Goal: Task Accomplishment & Management: Manage account settings

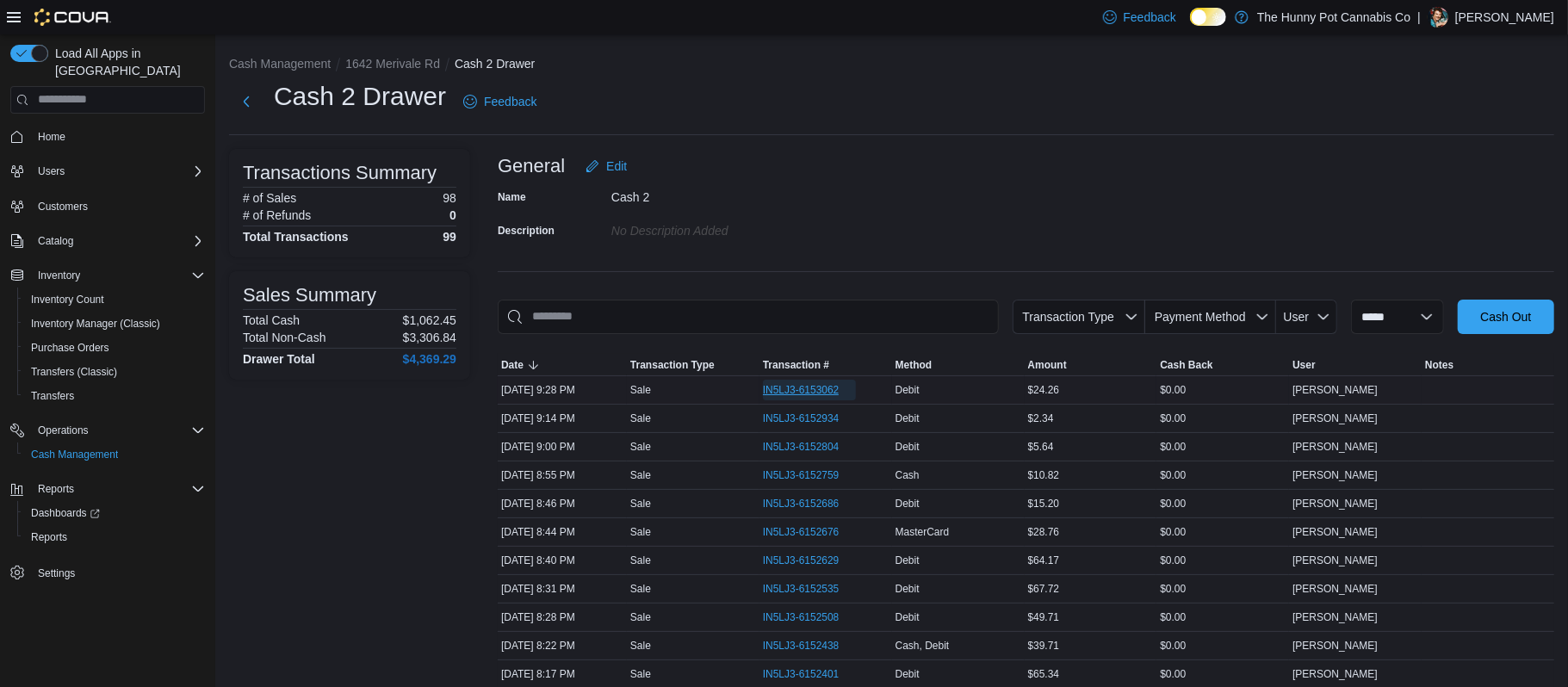
click at [772, 396] on span "IN5LJ3-6153062" at bounding box center [801, 390] width 77 height 14
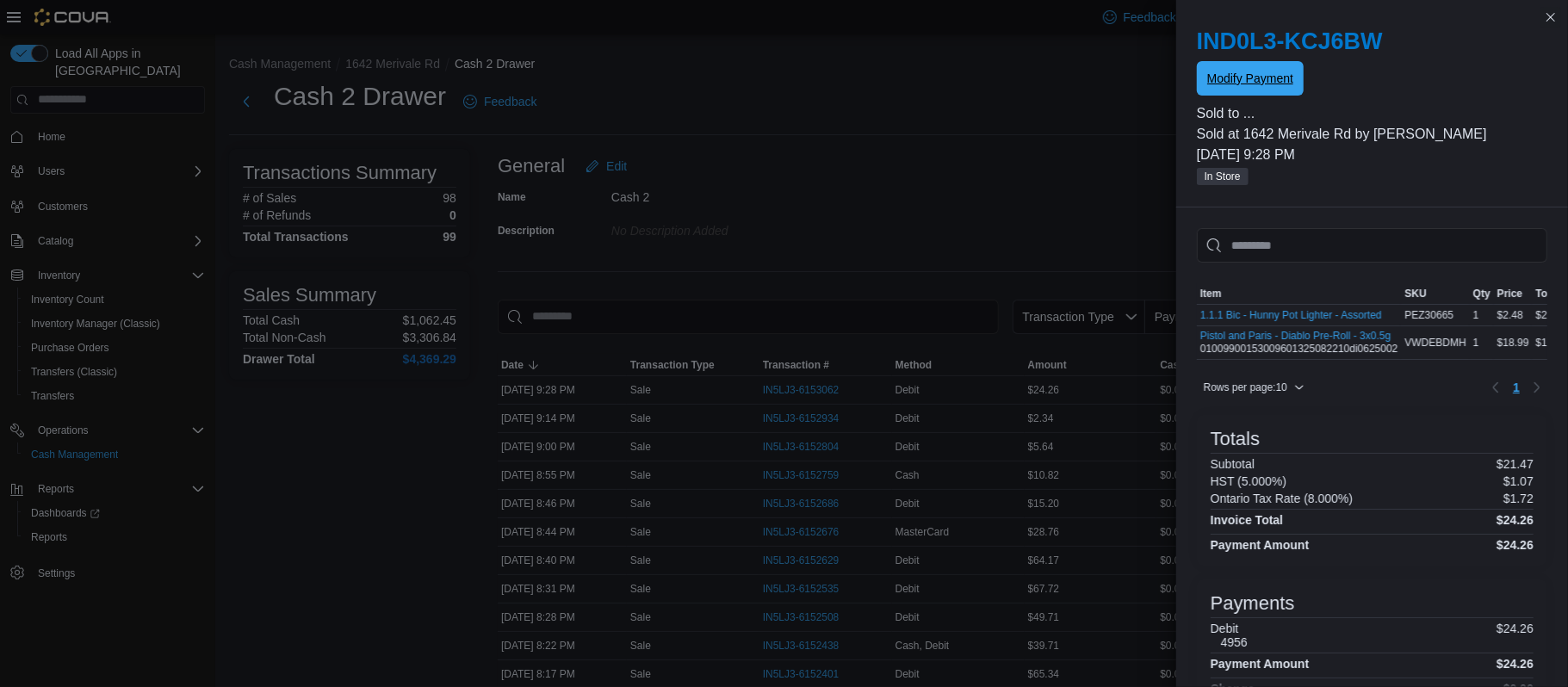
click at [1287, 76] on span "Modify Payment" at bounding box center [1249, 79] width 86 height 17
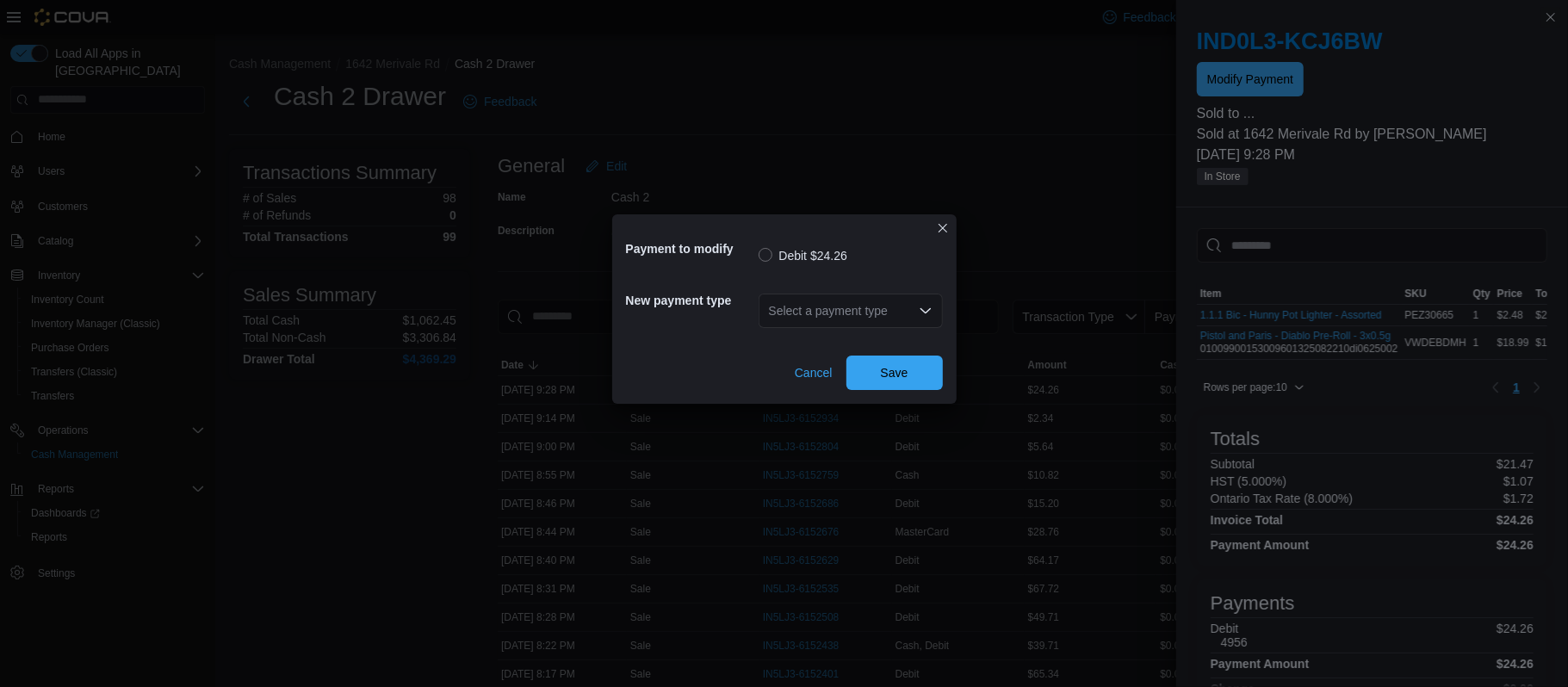
click at [818, 315] on div "Select a payment type" at bounding box center [850, 310] width 184 height 34
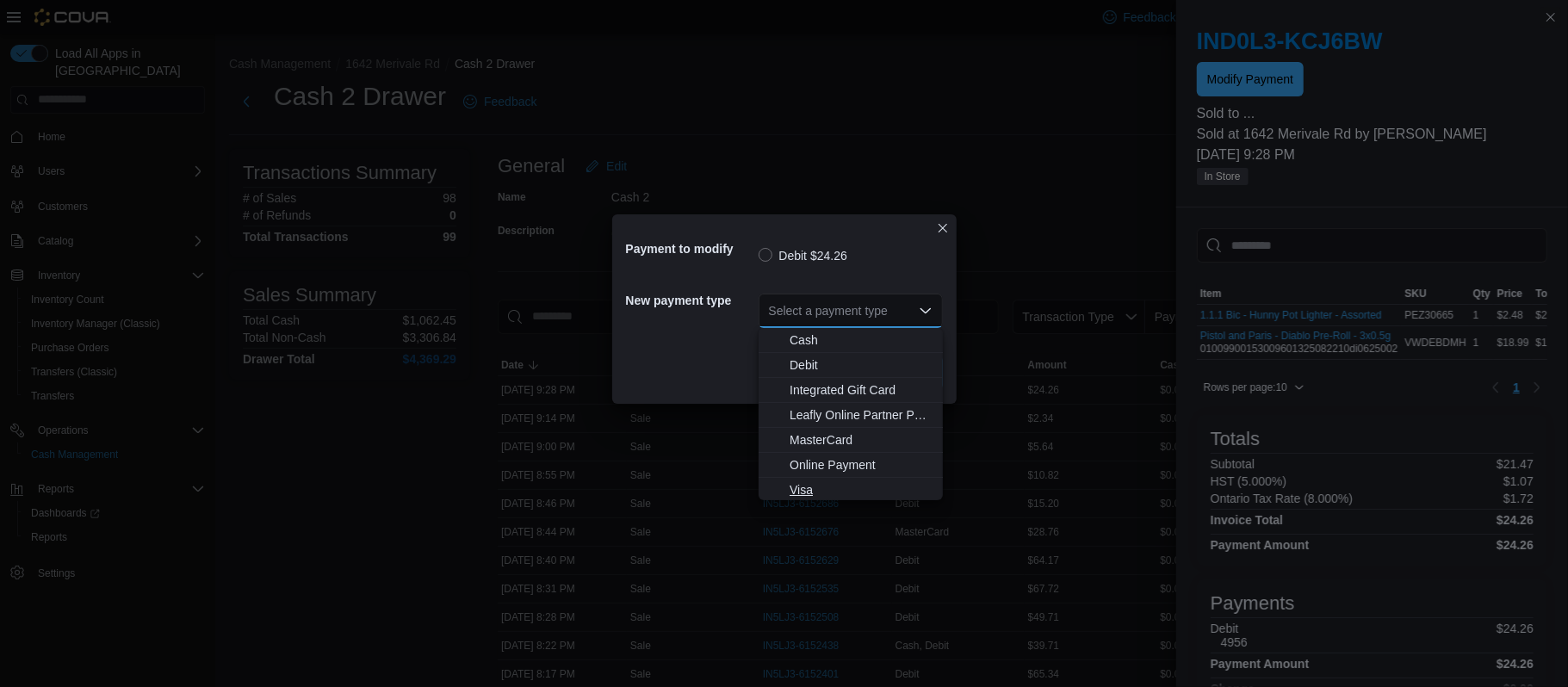
click at [803, 481] on span "Visa" at bounding box center [861, 490] width 143 height 17
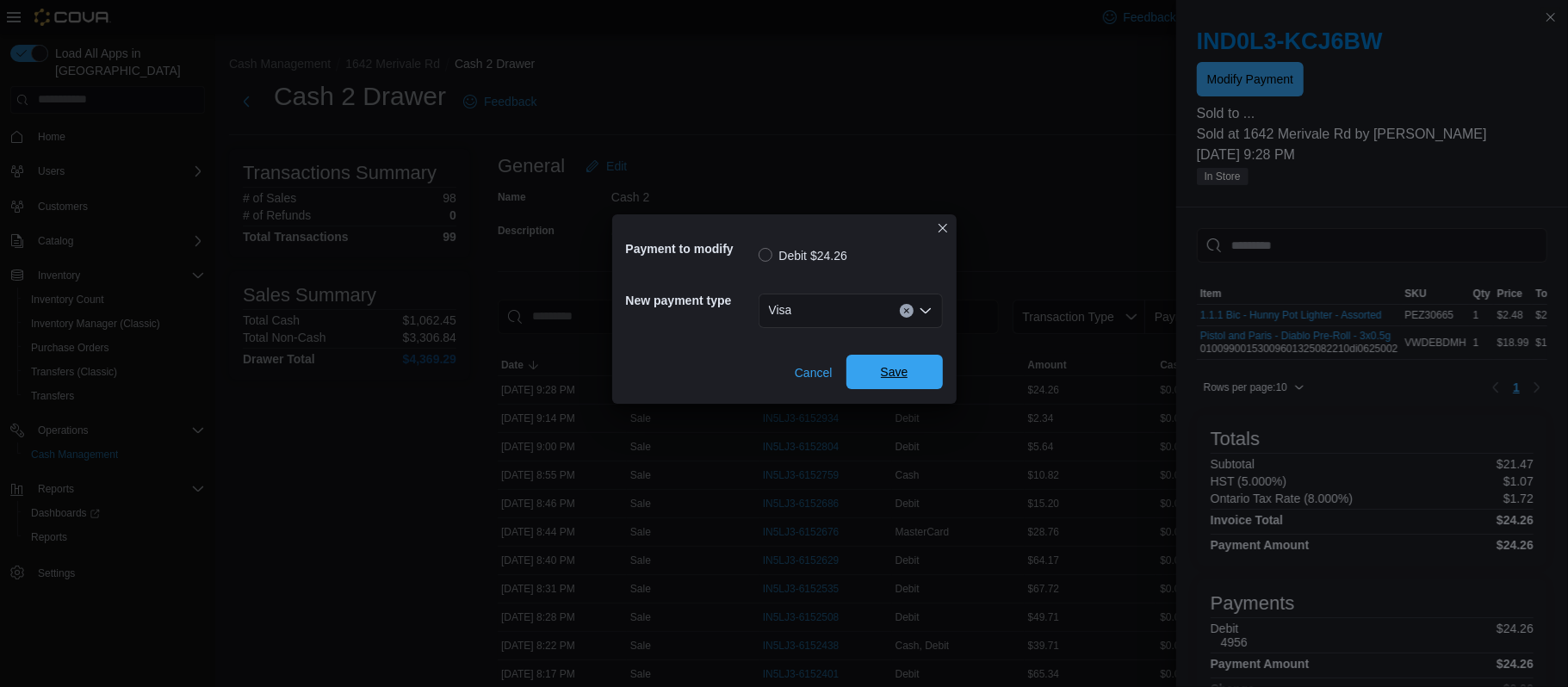
click at [883, 383] on span "Save" at bounding box center [894, 371] width 76 height 34
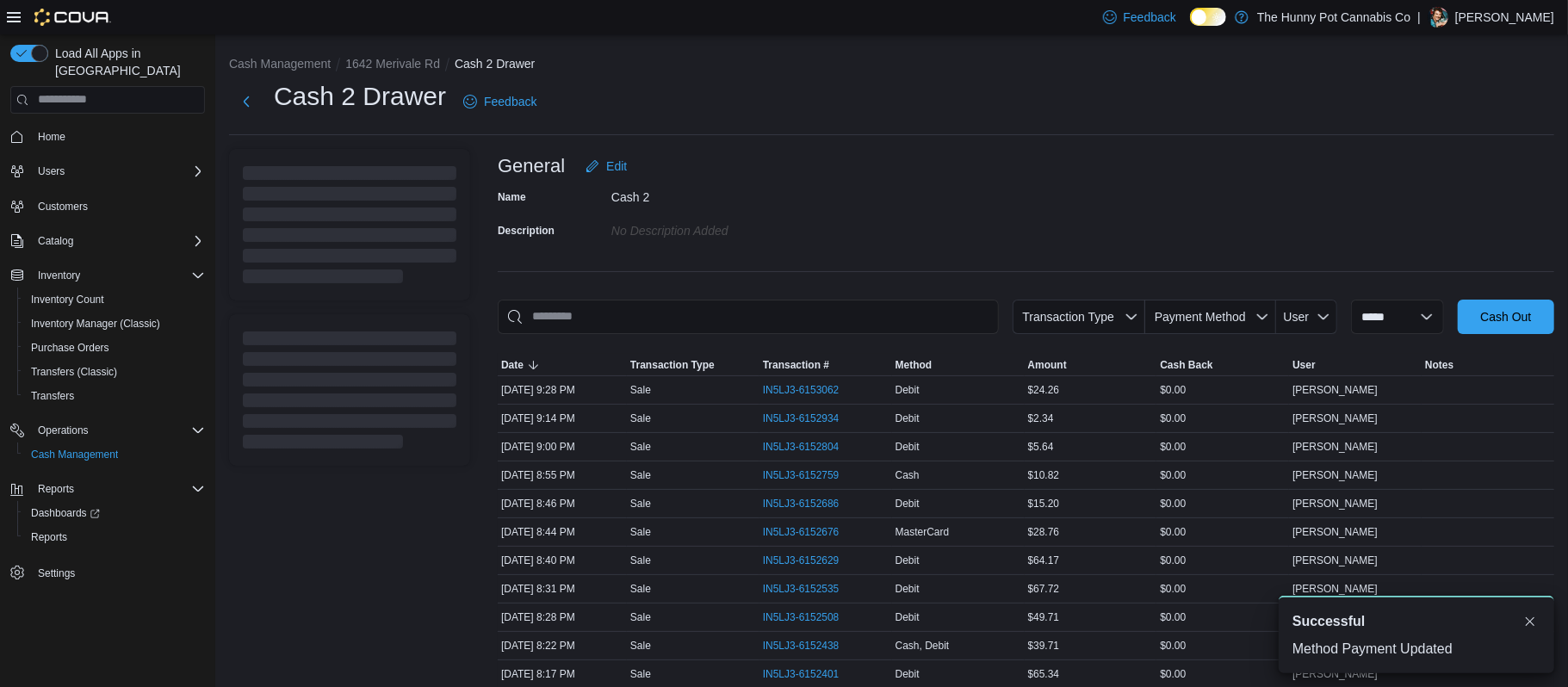
scroll to position [354, 0]
